Goal: Transaction & Acquisition: Subscribe to service/newsletter

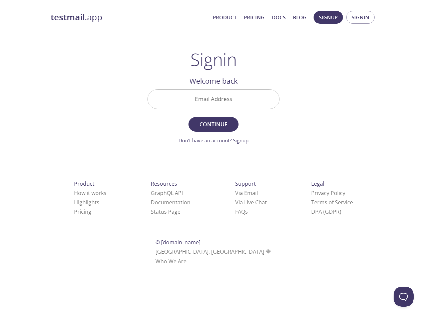
click at [213, 121] on span "Continue" at bounding box center [213, 124] width 35 height 9
click at [328, 17] on span "Signup" at bounding box center [328, 17] width 19 height 9
click at [360, 17] on span "Signin" at bounding box center [360, 17] width 18 height 9
click at [213, 99] on input "Email Address" at bounding box center [213, 99] width 131 height 19
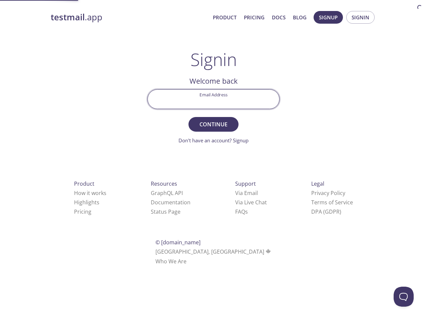
click at [235, 193] on link "Via Email" at bounding box center [246, 192] width 23 height 7
